Goal: Task Accomplishment & Management: Manage account settings

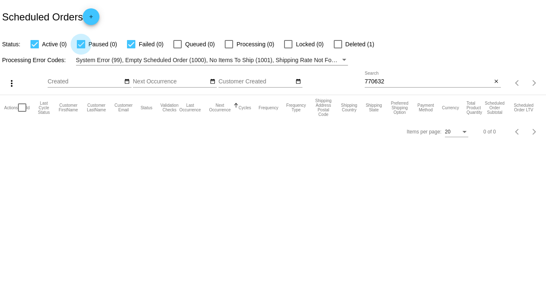
click at [79, 42] on div at bounding box center [81, 44] width 8 height 8
click at [81, 48] on input "Paused (0)" at bounding box center [81, 48] width 0 height 0
checkbox input "false"
click at [132, 45] on div at bounding box center [131, 44] width 8 height 8
click at [131, 48] on input "Failed (0)" at bounding box center [131, 48] width 0 height 0
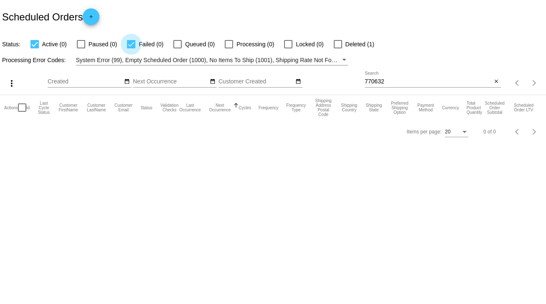
checkbox input "false"
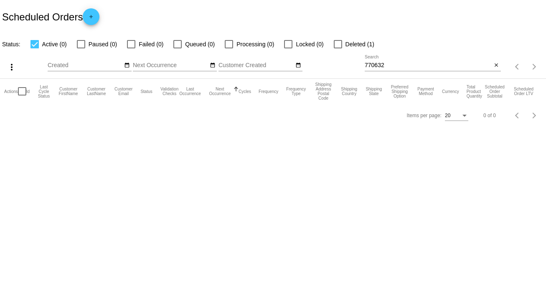
click at [83, 46] on div at bounding box center [81, 44] width 8 height 8
click at [81, 48] on input "Paused (0)" at bounding box center [81, 48] width 0 height 0
checkbox input "true"
click at [130, 45] on div at bounding box center [131, 44] width 8 height 8
click at [131, 48] on input "Failed (0)" at bounding box center [131, 48] width 0 height 0
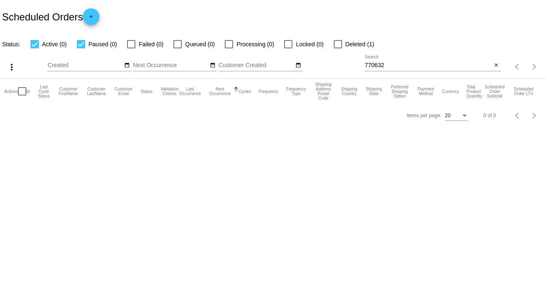
checkbox input "true"
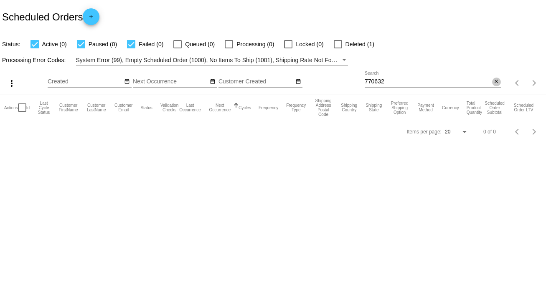
click at [498, 81] on mat-icon "close" at bounding box center [496, 82] width 6 height 7
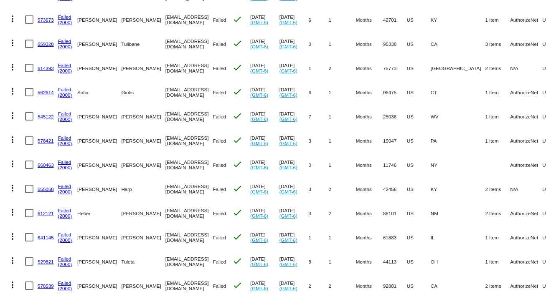
scroll to position [329, 0]
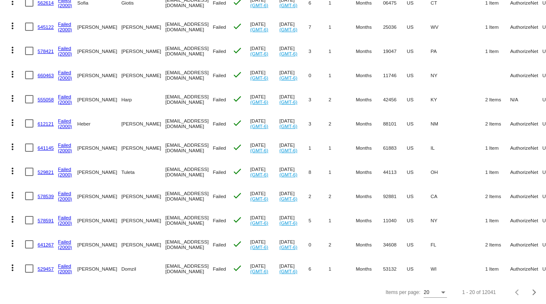
click at [441, 293] on div "Items per page:" at bounding box center [443, 293] width 4 height 2
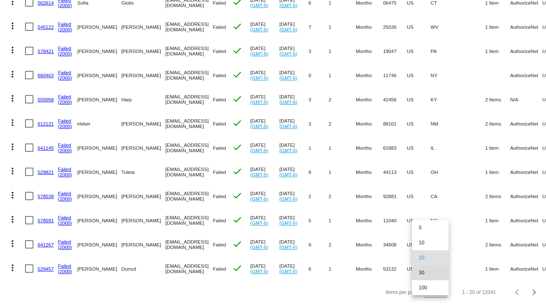
click at [424, 274] on span "30" at bounding box center [429, 273] width 23 height 15
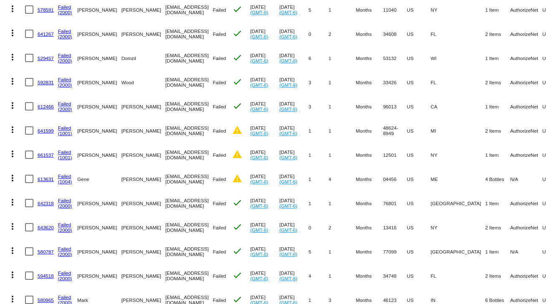
scroll to position [571, 0]
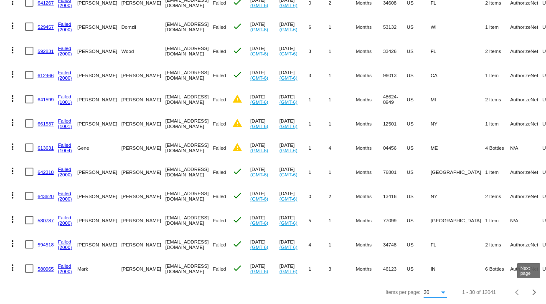
click at [530, 294] on span "Next page" at bounding box center [534, 293] width 17 height 4
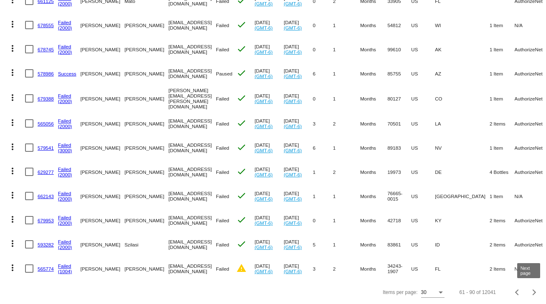
click at [530, 294] on span "Next page" at bounding box center [534, 293] width 17 height 4
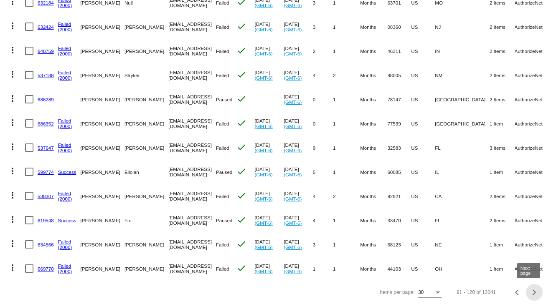
click at [530, 294] on span "Next page" at bounding box center [534, 293] width 17 height 4
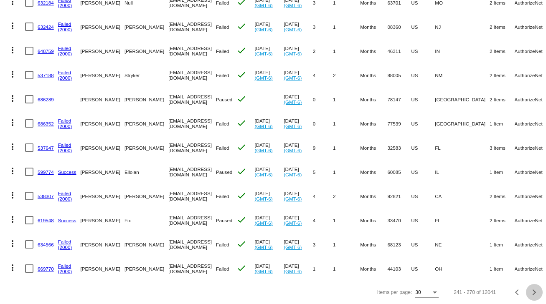
click at [530, 294] on span "Next page" at bounding box center [534, 293] width 17 height 4
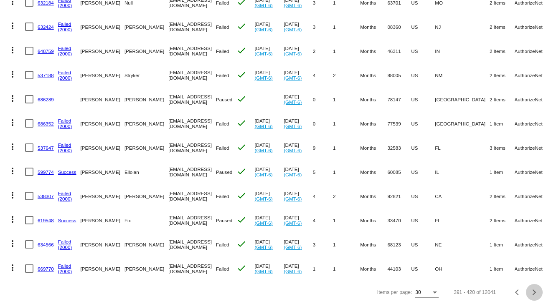
click at [530, 294] on span "Next page" at bounding box center [534, 293] width 17 height 4
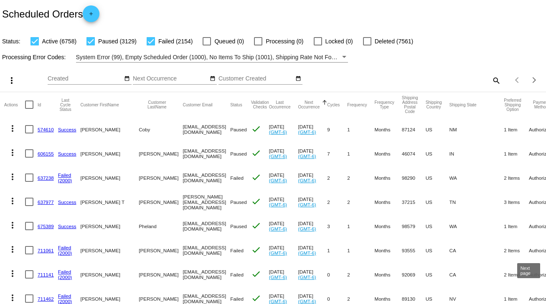
scroll to position [0, 0]
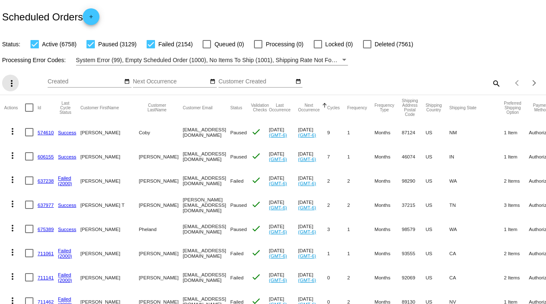
click at [13, 84] on mat-icon "more_vert" at bounding box center [12, 84] width 10 height 10
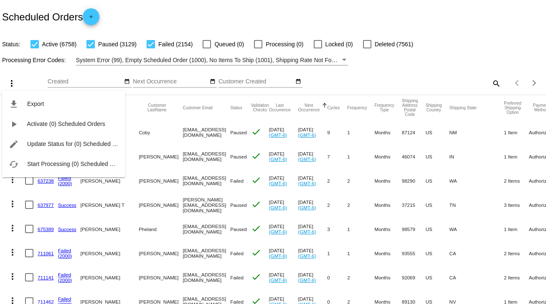
click at [349, 18] on div at bounding box center [273, 152] width 546 height 304
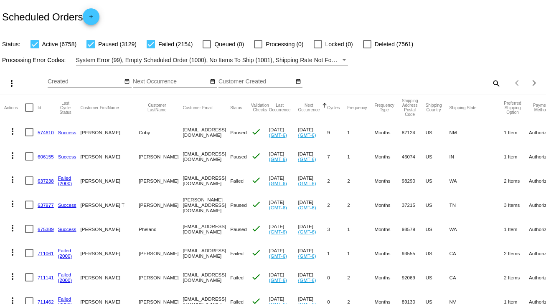
click at [492, 82] on mat-icon "search" at bounding box center [496, 83] width 10 height 13
click at [421, 81] on input "Search" at bounding box center [433, 82] width 136 height 7
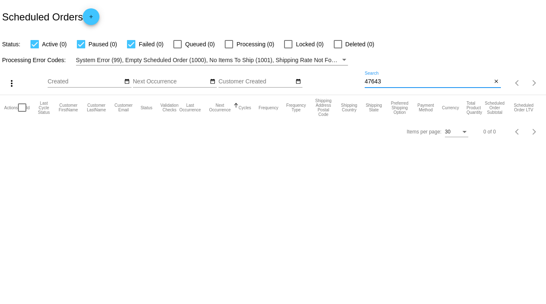
type input "47643"
drag, startPoint x: 361, startPoint y: 82, endPoint x: 349, endPoint y: 82, distance: 11.7
click at [349, 82] on div "more_vert Sep Jan Feb Mar [DATE]" at bounding box center [273, 81] width 546 height 30
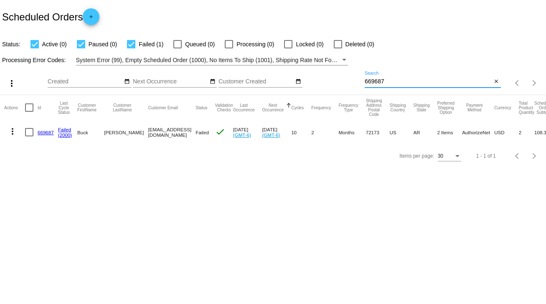
type input "669687"
click at [45, 132] on link "669687" at bounding box center [46, 132] width 16 height 5
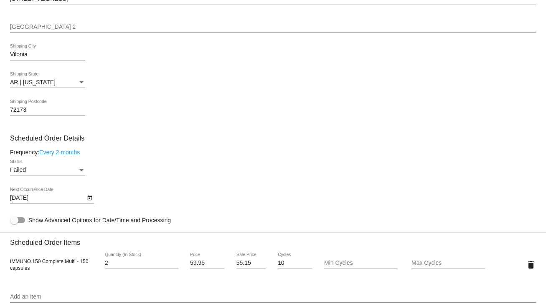
scroll to position [401, 0]
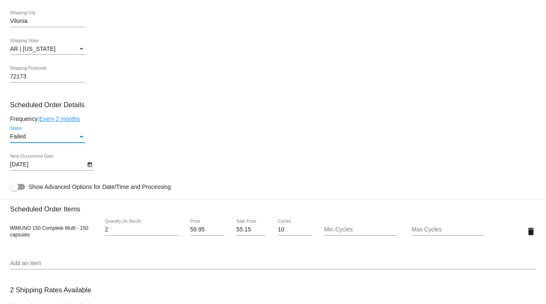
click at [78, 137] on div "Status" at bounding box center [82, 137] width 8 height 7
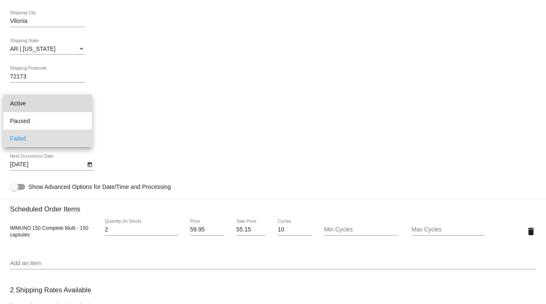
click at [20, 104] on span "Active" at bounding box center [47, 104] width 75 height 18
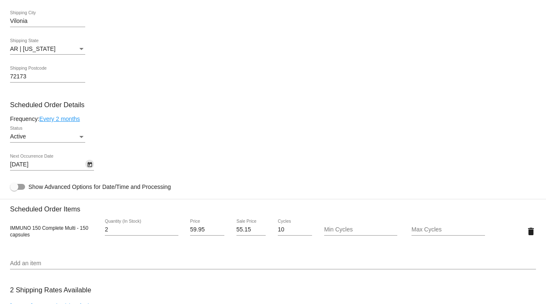
click at [89, 167] on icon "Open calendar" at bounding box center [89, 164] width 5 height 5
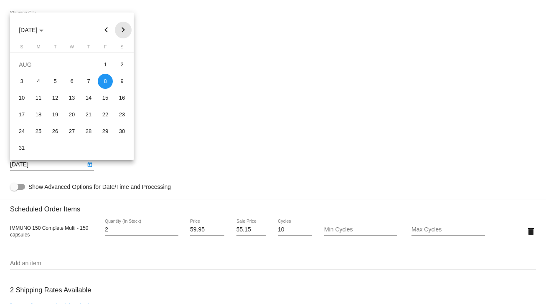
click at [122, 29] on button "Next month" at bounding box center [123, 30] width 17 height 17
click at [100, 80] on div "5" at bounding box center [105, 81] width 15 height 15
type input "[DATE]"
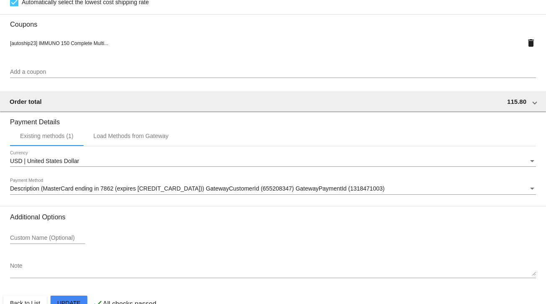
scroll to position [758, 0]
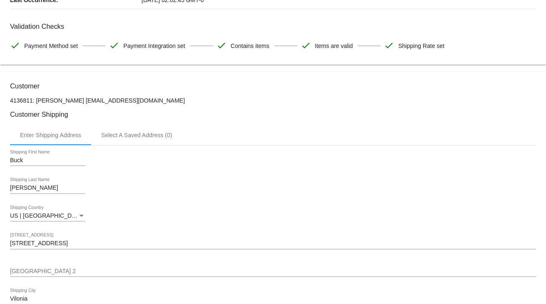
scroll to position [0, 0]
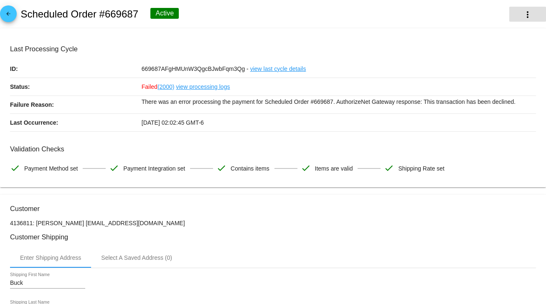
click at [522, 13] on mat-icon "more_vert" at bounding box center [527, 15] width 10 height 10
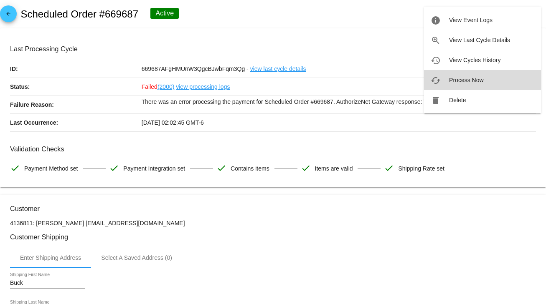
click at [467, 82] on span "Process Now" at bounding box center [466, 80] width 34 height 7
